Goal: Find specific page/section: Find specific page/section

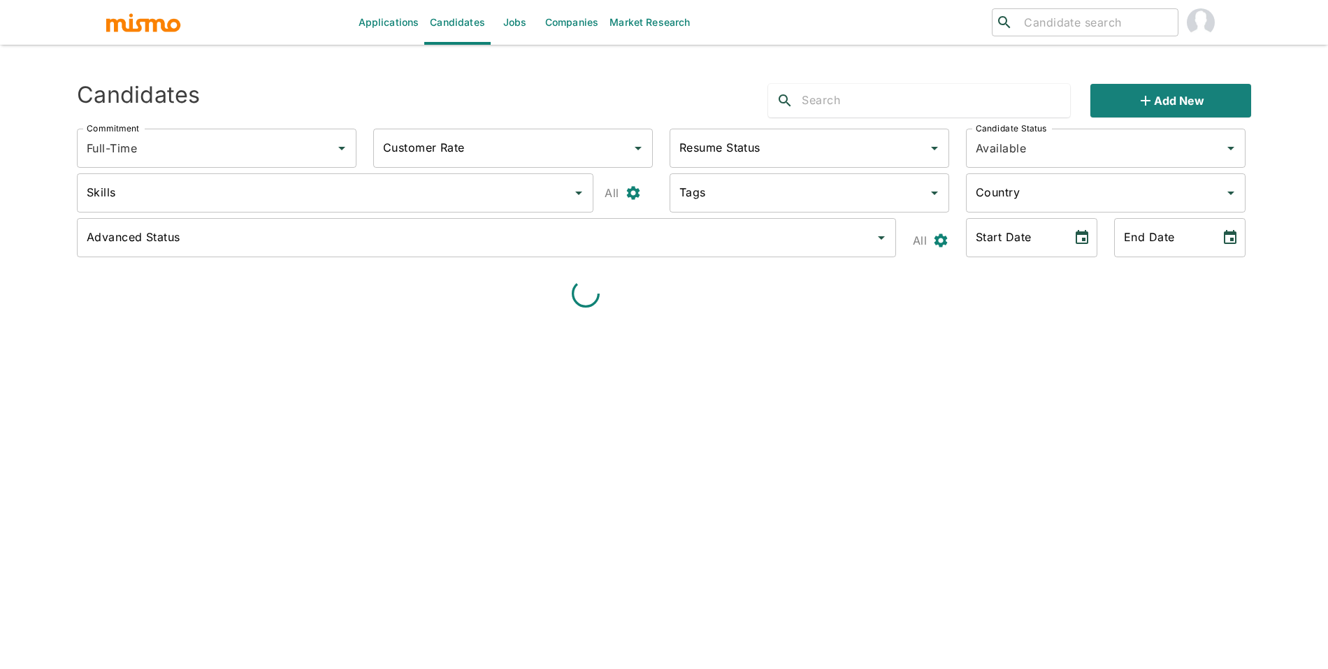
click at [1053, 33] on div "​ ​" at bounding box center [1085, 22] width 187 height 28
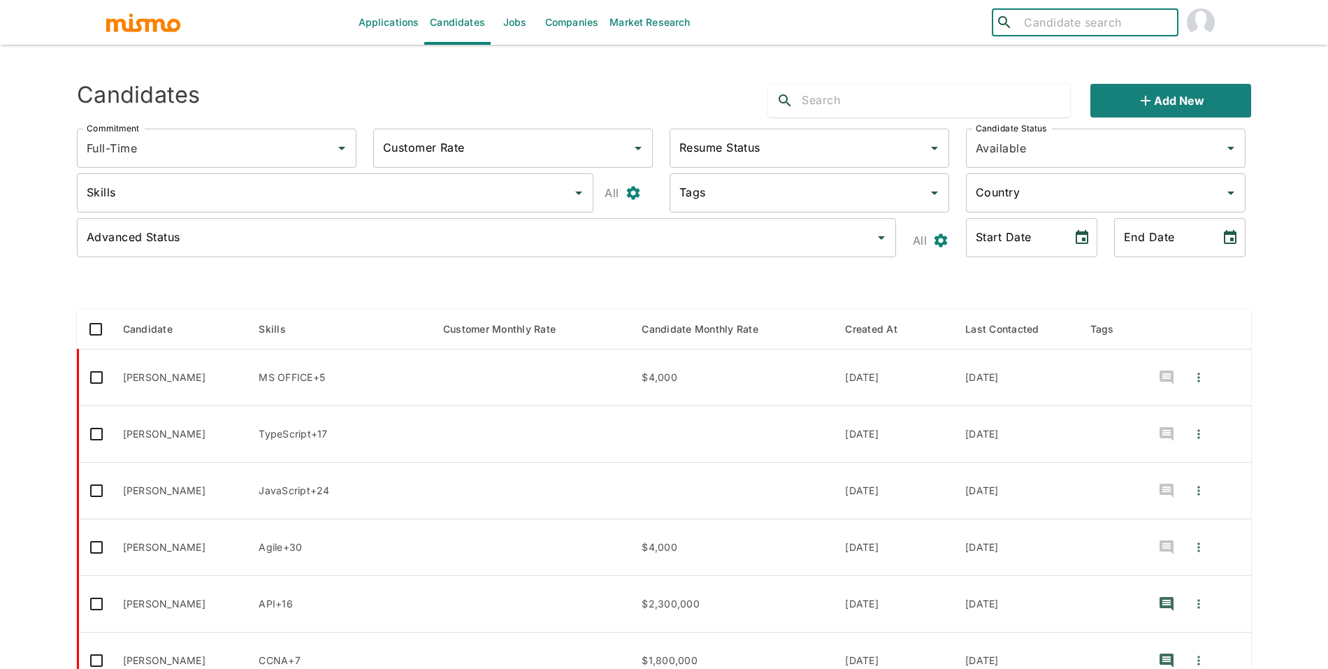
click at [1054, 20] on input "search" at bounding box center [1096, 23] width 154 height 20
click at [1082, 21] on input "jady ru" at bounding box center [1096, 23] width 154 height 20
click at [1082, 21] on input "[PERSON_NAME]" at bounding box center [1096, 23] width 154 height 20
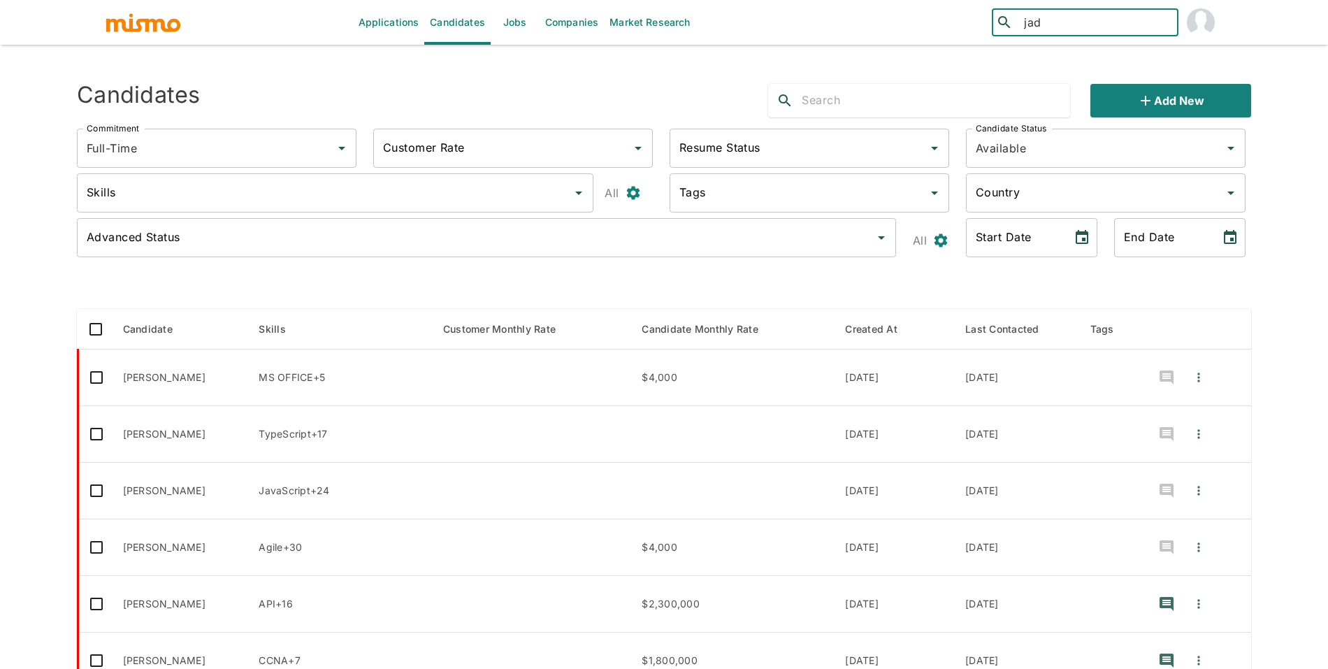
type input "jady"
click at [1060, 57] on div "[PERSON_NAME] ([GEOGRAPHIC_DATA])" at bounding box center [1085, 68] width 187 height 53
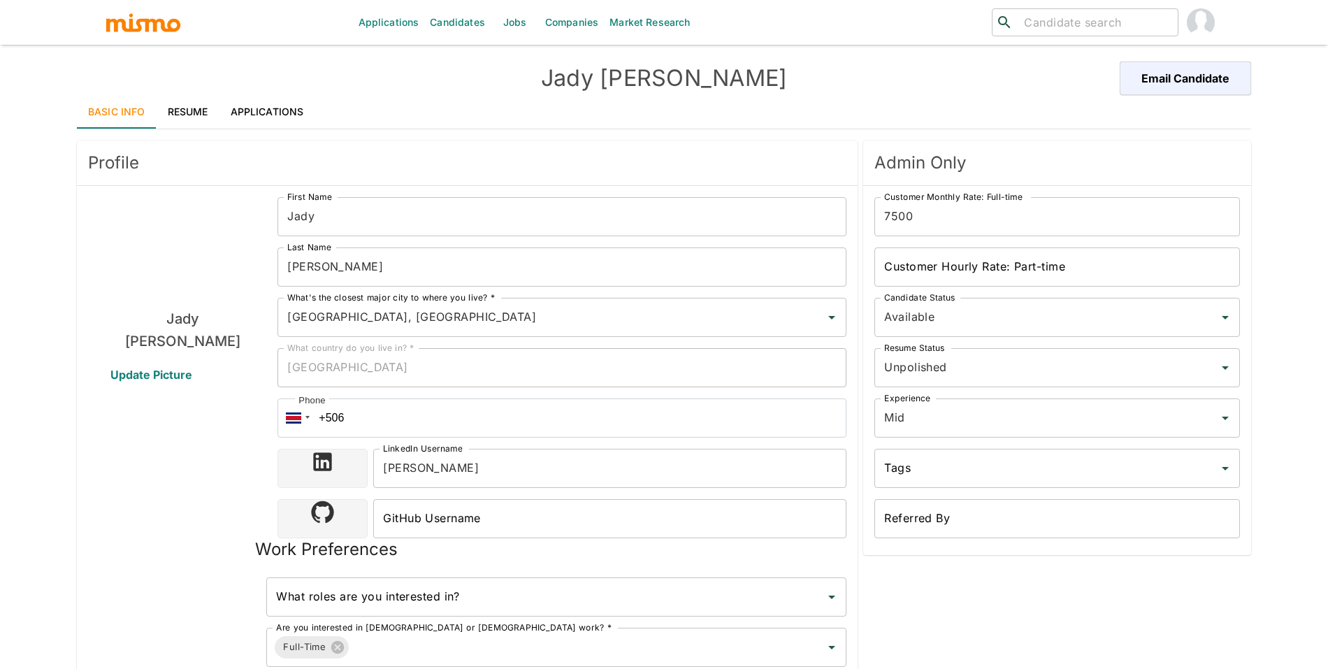
click at [282, 115] on link "Applications" at bounding box center [268, 112] width 96 height 34
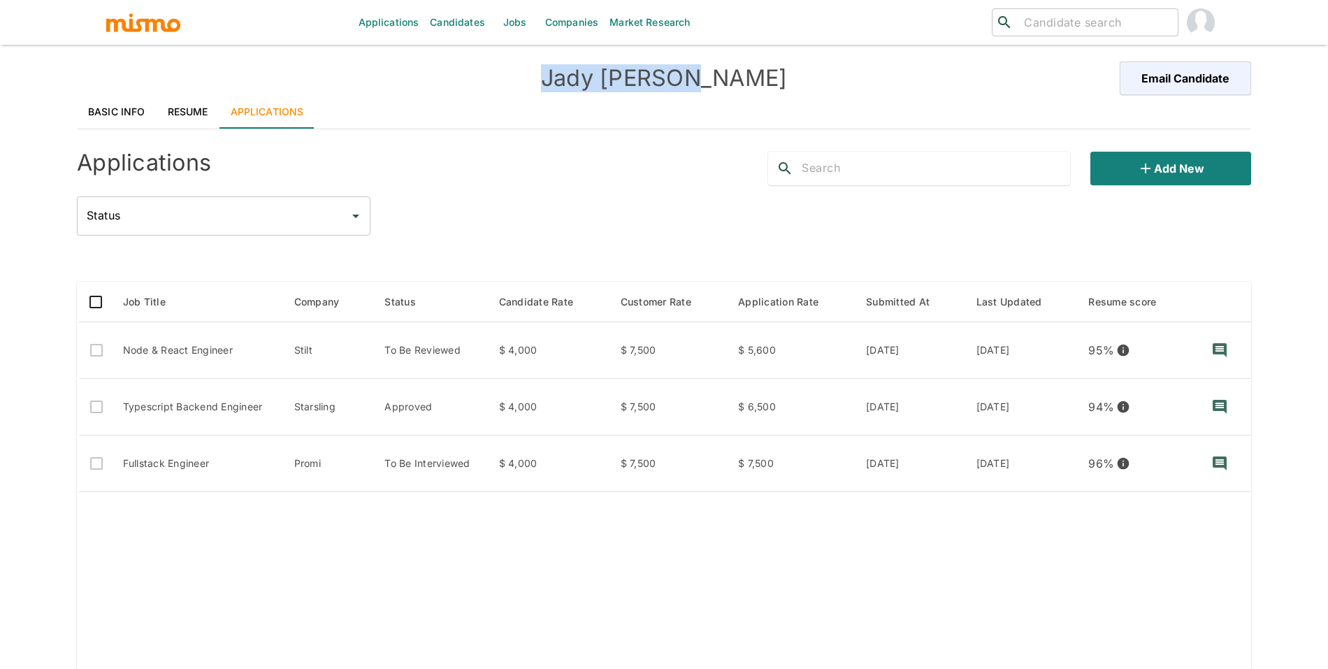
drag, startPoint x: 726, startPoint y: 79, endPoint x: 594, endPoint y: 62, distance: 133.2
click at [594, 62] on div "[PERSON_NAME] Email Candidate" at bounding box center [664, 79] width 1175 height 34
drag, startPoint x: 566, startPoint y: 73, endPoint x: 801, endPoint y: 83, distance: 235.1
click at [801, 83] on h4 "[PERSON_NAME]" at bounding box center [664, 78] width 587 height 28
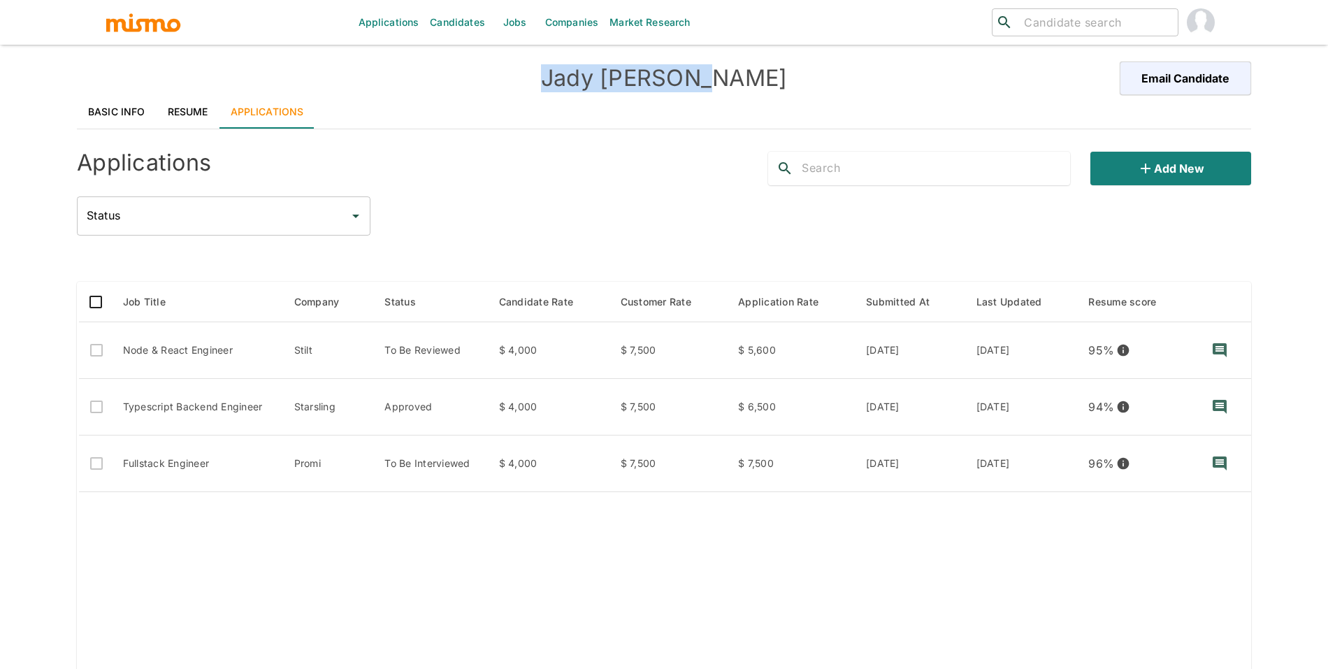
drag, startPoint x: 801, startPoint y: 83, endPoint x: 550, endPoint y: 81, distance: 251.7
click at [550, 81] on h4 "[PERSON_NAME]" at bounding box center [664, 78] width 587 height 28
